Goal: Information Seeking & Learning: Check status

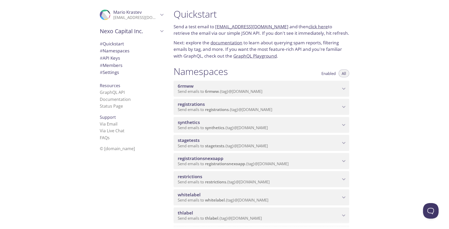
scroll to position [10, 0]
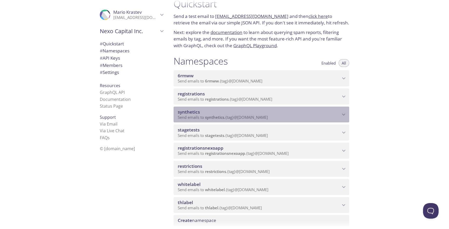
click at [212, 114] on span "synthetics" at bounding box center [259, 112] width 163 height 6
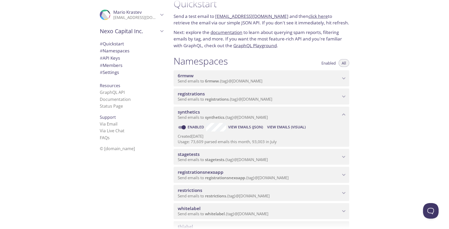
click at [278, 125] on span "View Emails (Visual)" at bounding box center [286, 127] width 38 height 6
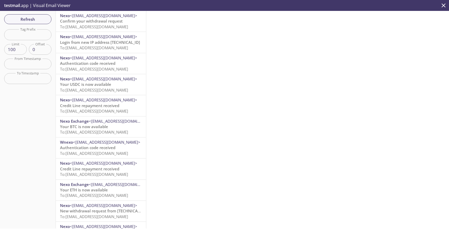
click at [38, 38] on input "text" at bounding box center [27, 34] width 47 height 11
paste input "test-user-67andr"
type input "test-user-67andr"
click at [38, 20] on span "Refresh" at bounding box center [27, 19] width 39 height 7
click at [99, 25] on span "To: [EMAIL_ADDRESS][DOMAIN_NAME]" at bounding box center [94, 26] width 68 height 5
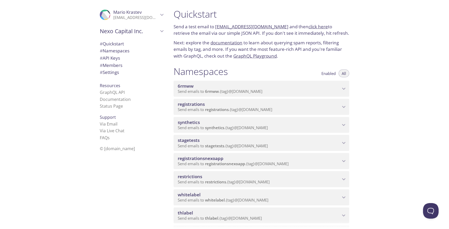
click at [250, 129] on span "Send emails to synthetics . {tag} @inbox.testmail.app" at bounding box center [223, 127] width 90 height 5
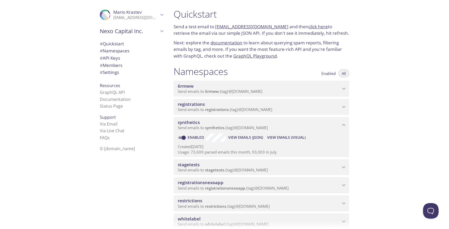
click at [277, 135] on span "View Emails (Visual)" at bounding box center [286, 138] width 38 height 6
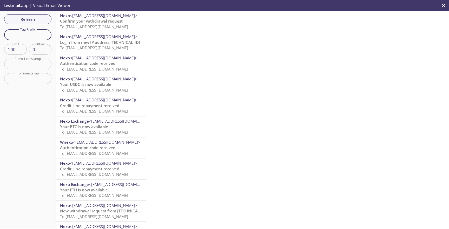
click at [35, 35] on input "text" at bounding box center [27, 34] width 47 height 11
paste input "test-user-67andr"
type input "test-user-67andr"
click at [38, 17] on span "Refresh" at bounding box center [27, 19] width 39 height 7
click at [92, 25] on div "Nexo <noreply@nexo.com> Confirm your withdrawal request To: synthetics.test-use…" at bounding box center [101, 120] width 90 height 218
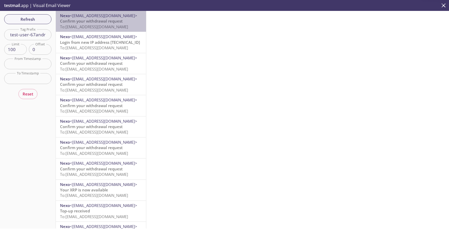
click at [92, 25] on span "To: [EMAIL_ADDRESS][DOMAIN_NAME]" at bounding box center [94, 26] width 68 height 5
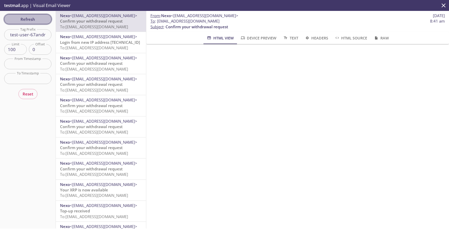
click at [37, 18] on span "Refresh" at bounding box center [27, 19] width 39 height 7
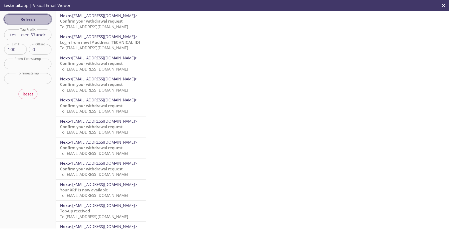
click at [35, 21] on span "Refresh" at bounding box center [27, 19] width 39 height 7
click at [24, 21] on span "Refresh" at bounding box center [27, 19] width 39 height 7
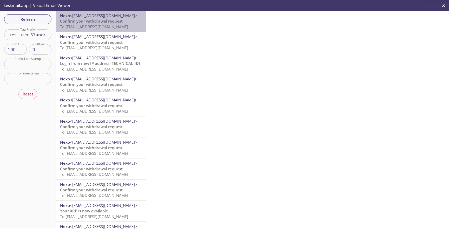
click at [108, 23] on span "Confirm your withdrawal request" at bounding box center [91, 20] width 63 height 5
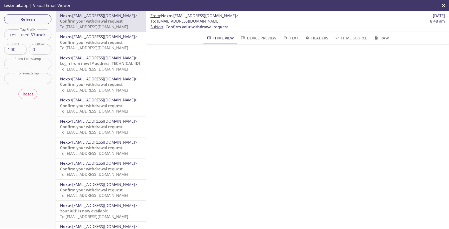
scroll to position [19, 0]
